Goal: Transaction & Acquisition: Purchase product/service

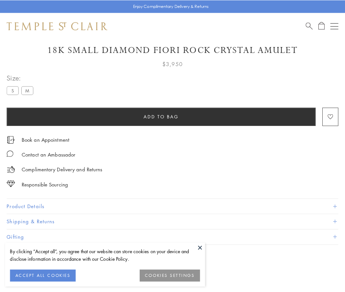
scroll to position [39, 0]
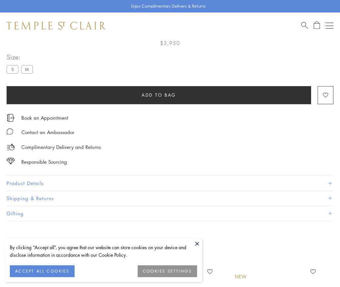
click at [159, 92] on span "Add to bag" at bounding box center [159, 94] width 34 height 7
